Goal: Task Accomplishment & Management: Complete application form

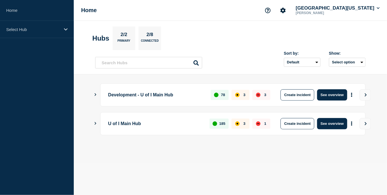
click at [97, 122] on icon "Show Connected Hubs" at bounding box center [95, 123] width 4 height 3
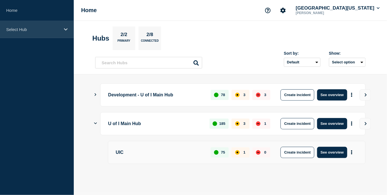
click at [36, 32] on p "Select Hub" at bounding box center [33, 29] width 54 height 5
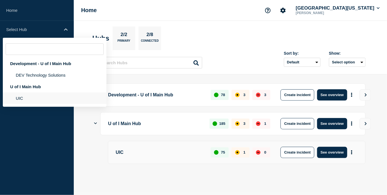
click at [33, 100] on li "UIC" at bounding box center [55, 98] width 104 height 12
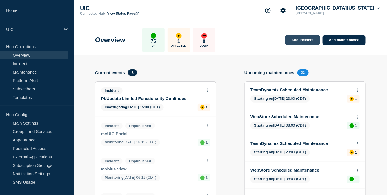
click at [311, 41] on link "Add incident" at bounding box center [302, 40] width 35 height 10
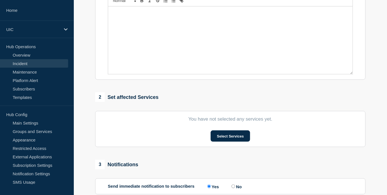
scroll to position [204, 0]
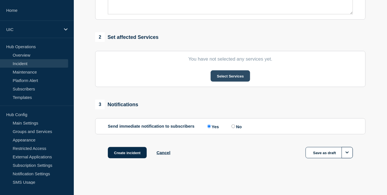
click at [228, 76] on button "Select Services" at bounding box center [230, 75] width 39 height 11
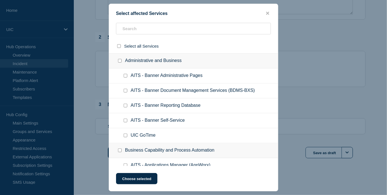
click at [186, 88] on ul "AITS - Banner Document Management Services (BDMS-BXS)" at bounding box center [193, 90] width 169 height 15
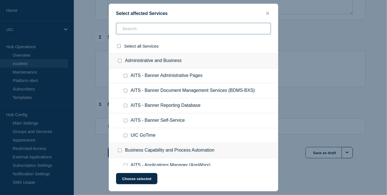
click at [198, 23] on input "text" at bounding box center [193, 29] width 155 height 12
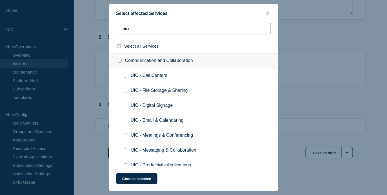
type input "m"
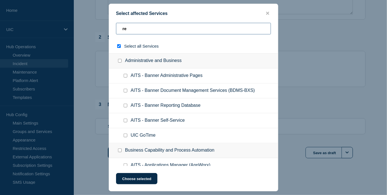
type input "red"
checkbox input "true"
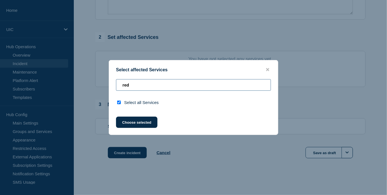
type input "re"
checkbox input "false"
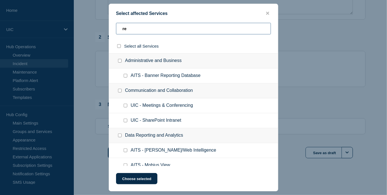
type input "r"
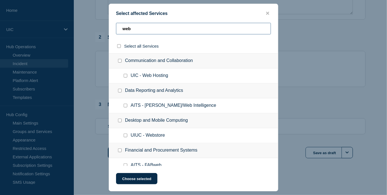
type input "web"
